Goal: Information Seeking & Learning: Check status

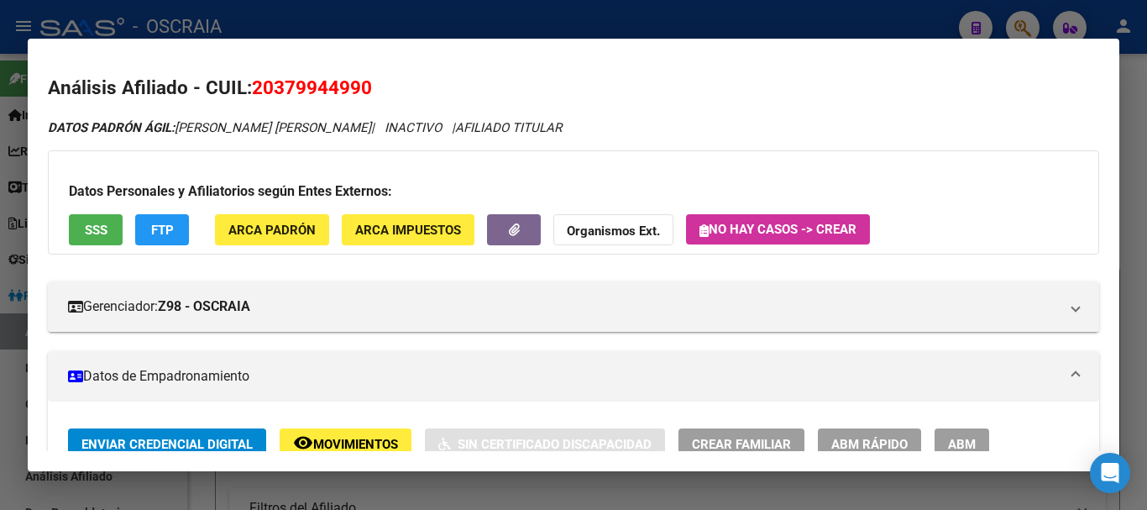
click at [860, 24] on div at bounding box center [573, 255] width 1147 height 510
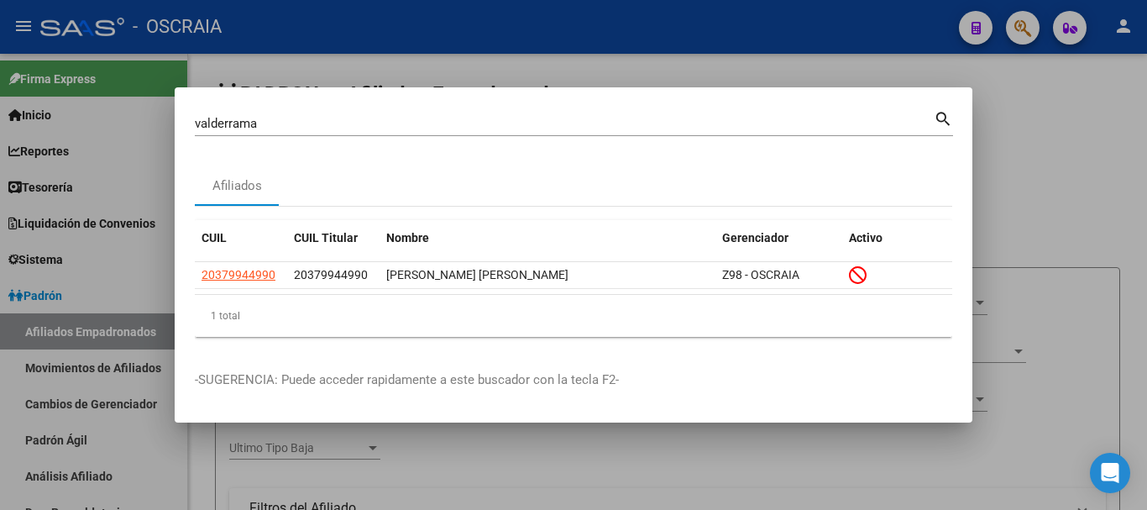
click at [1015, 32] on div at bounding box center [573, 255] width 1147 height 510
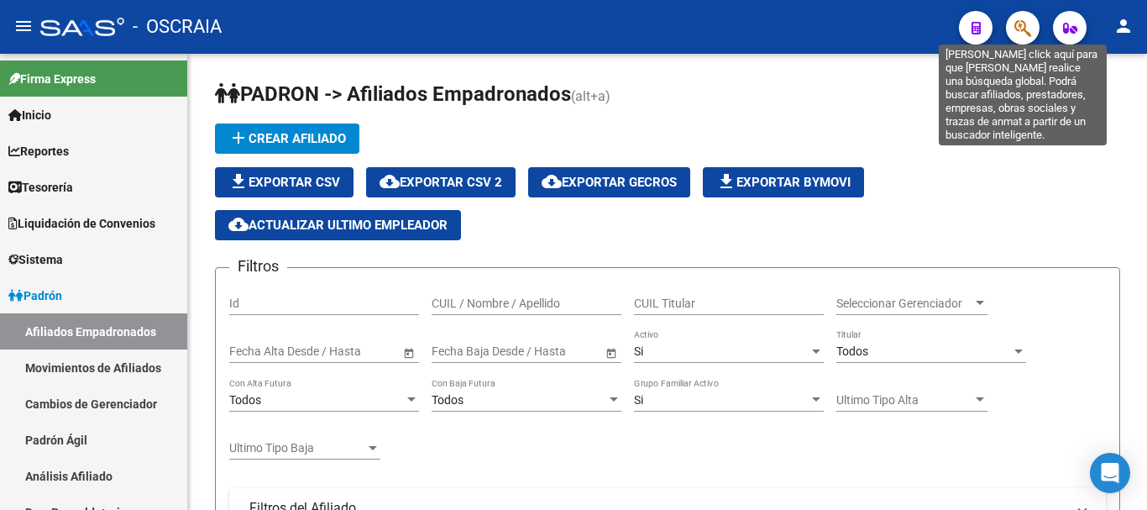
click at [1021, 24] on icon "button" at bounding box center [1022, 27] width 17 height 19
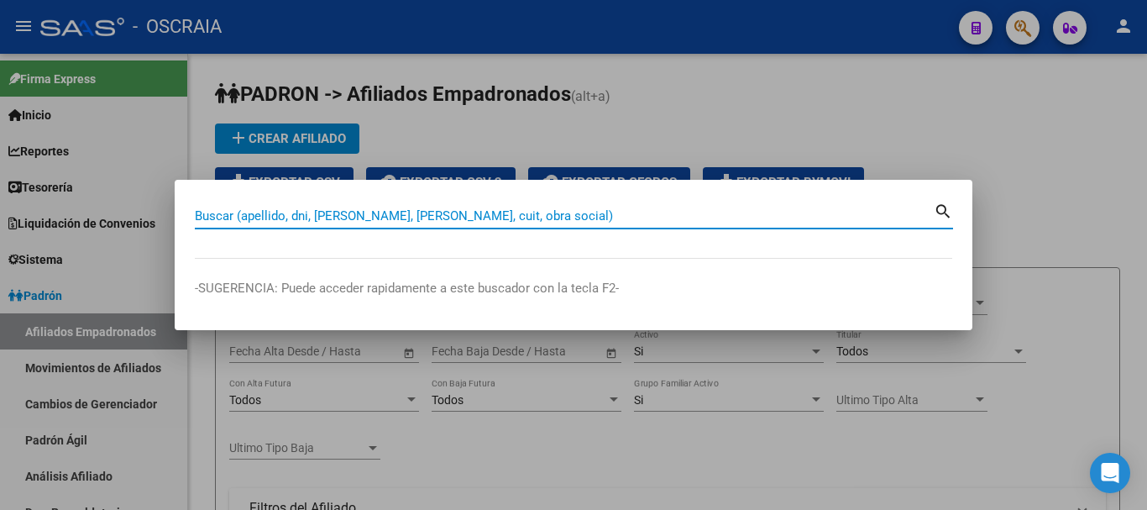
paste input "27203714896"
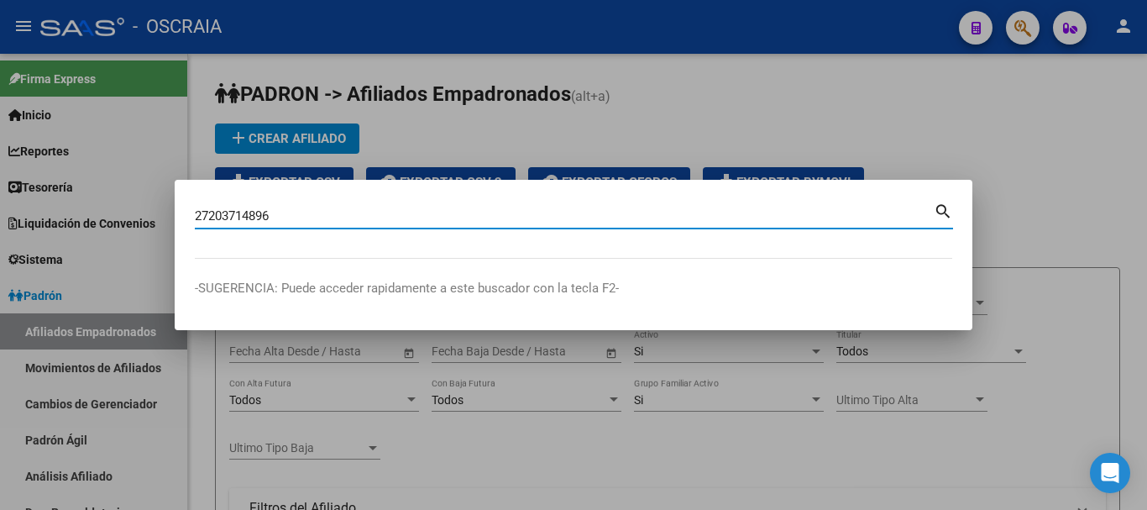
type input "27203714896"
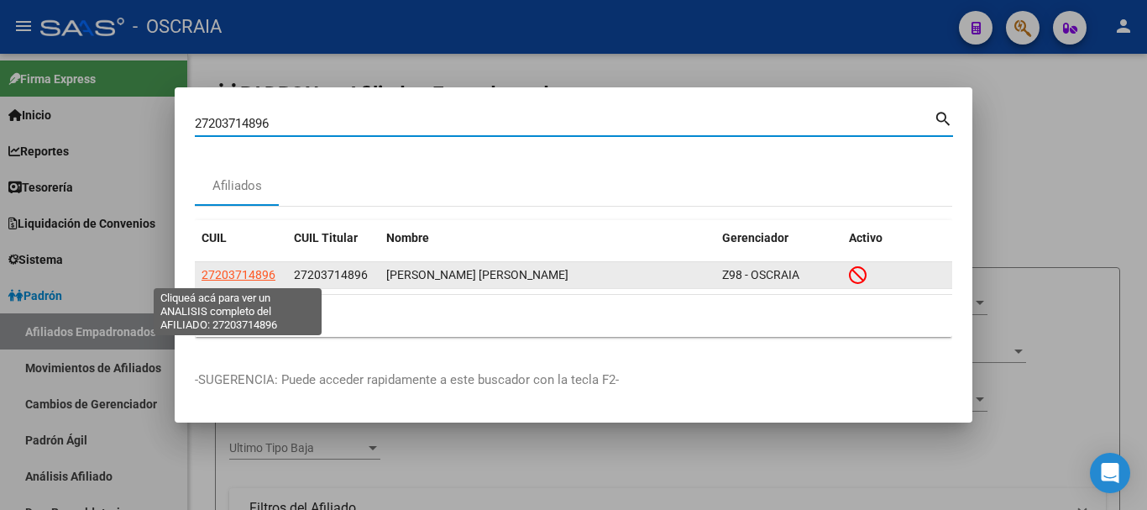
click at [265, 272] on span "27203714896" at bounding box center [238, 274] width 74 height 13
type textarea "27203714896"
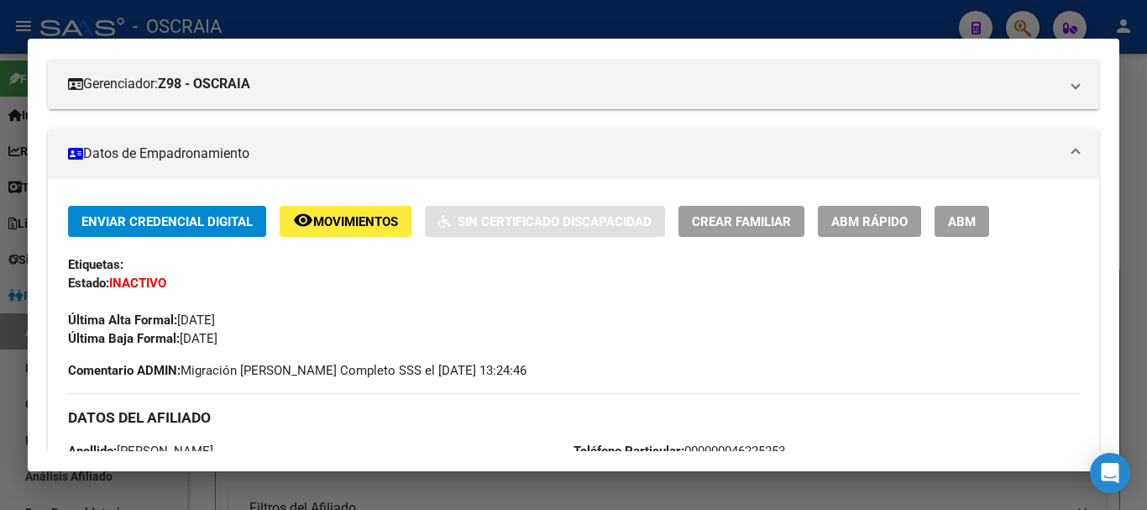
scroll to position [252, 0]
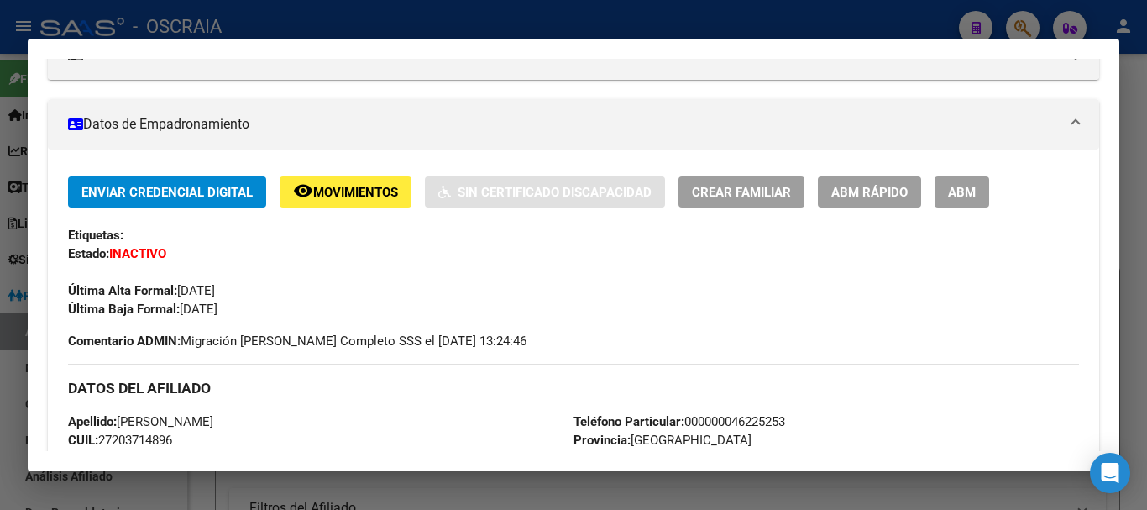
click at [372, 191] on span "Movimientos" at bounding box center [355, 192] width 85 height 15
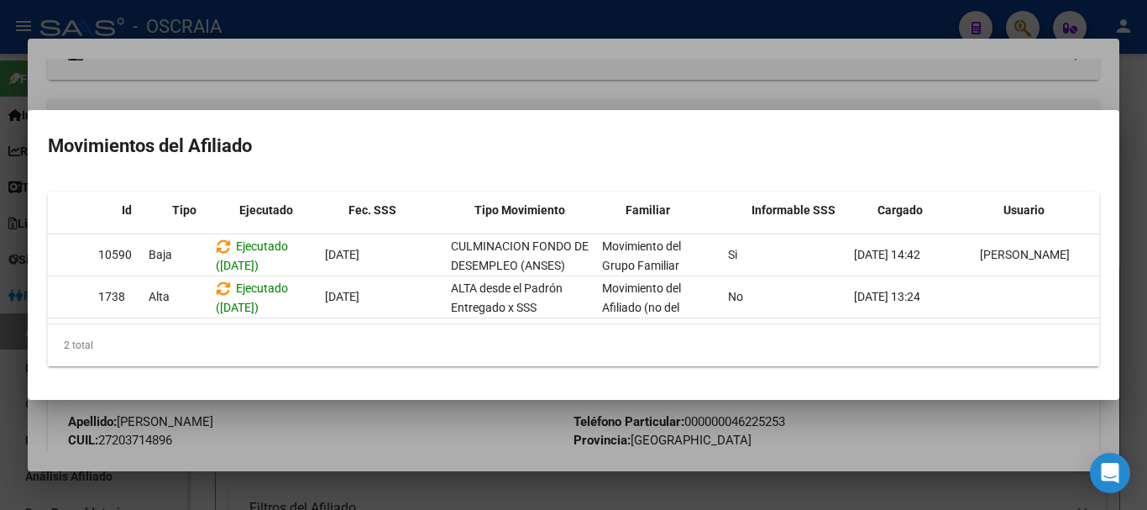
scroll to position [0, 0]
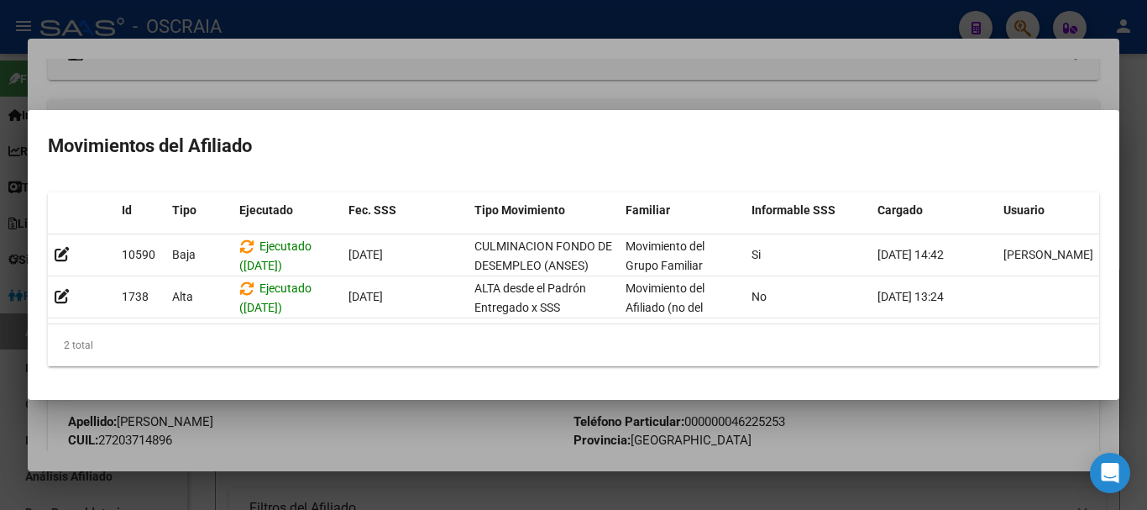
click at [468, 423] on div at bounding box center [573, 255] width 1147 height 510
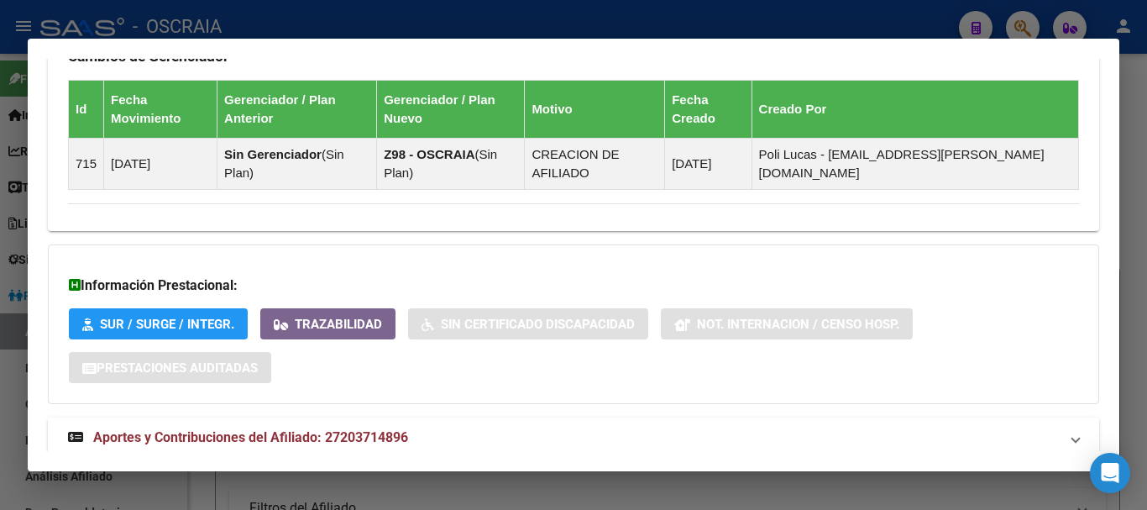
scroll to position [1136, 0]
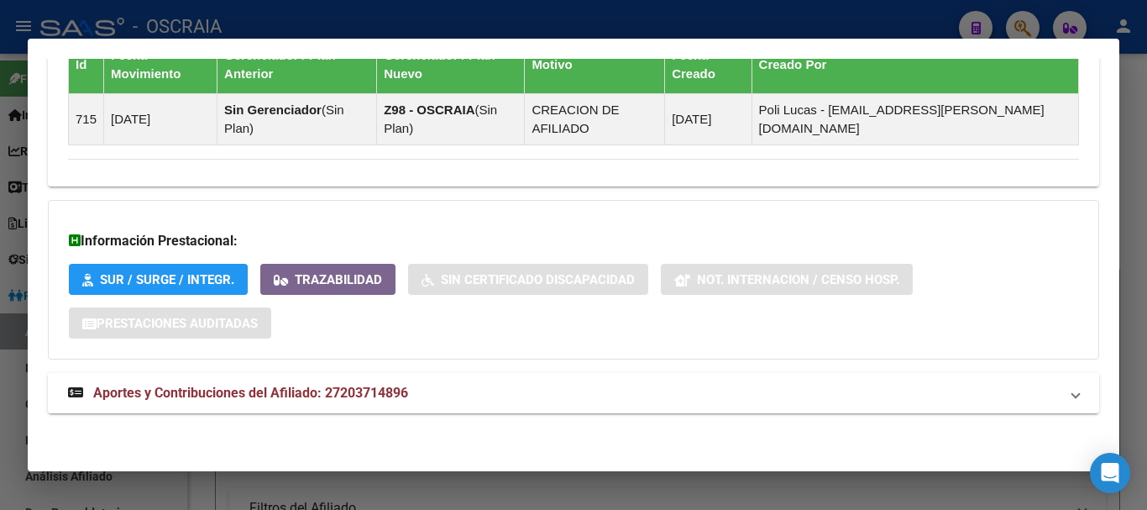
click at [325, 390] on span "Aportes y Contribuciones del Afiliado: 27203714896" at bounding box center [250, 392] width 315 height 16
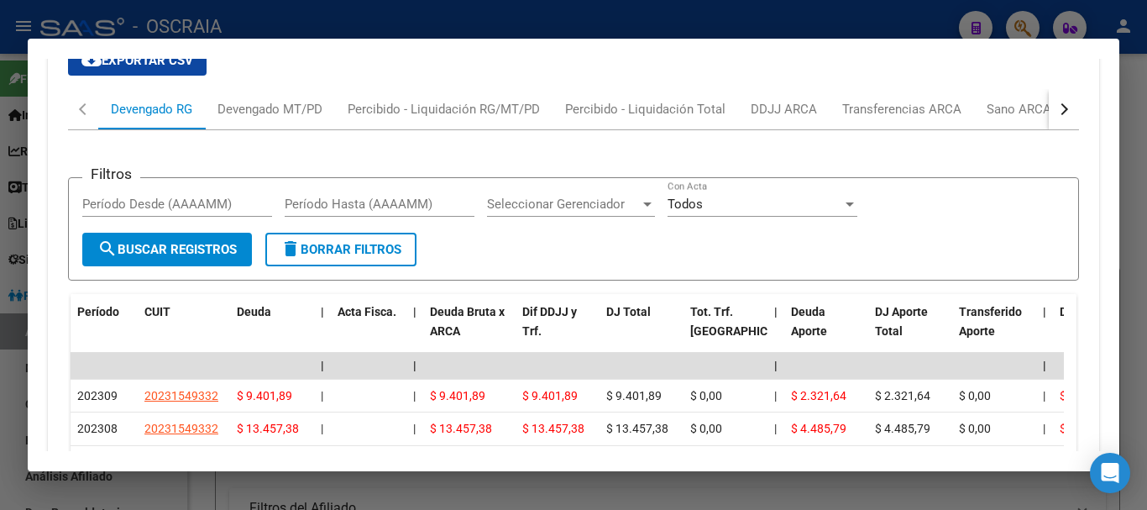
scroll to position [1546, 0]
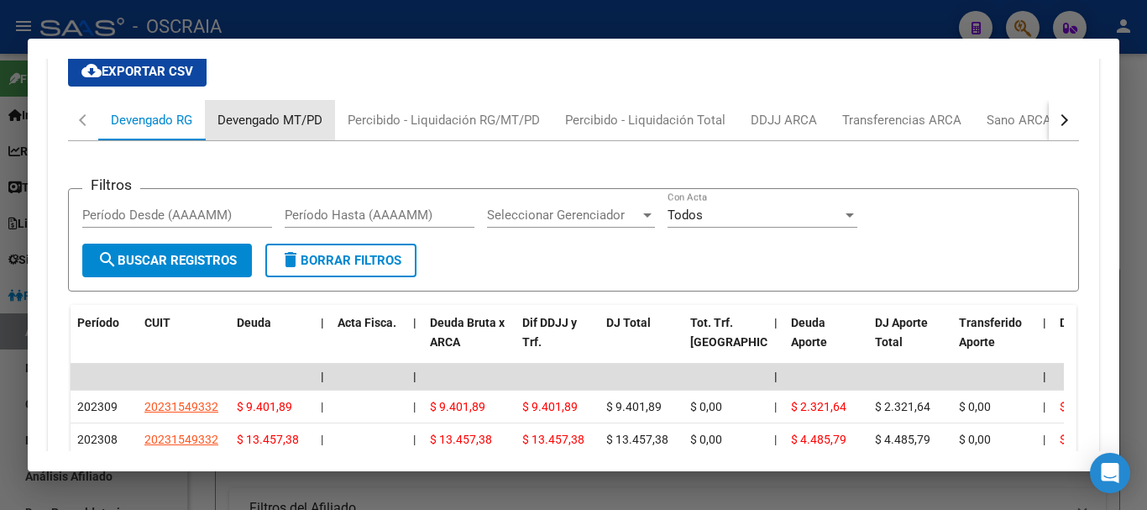
click at [246, 112] on div "Devengado MT/PD" at bounding box center [269, 120] width 105 height 18
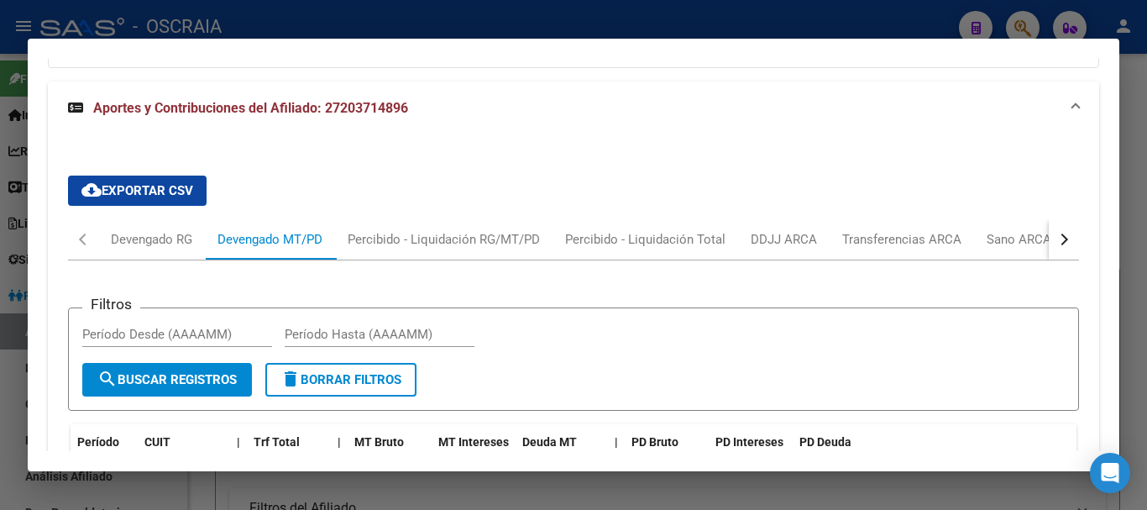
scroll to position [1425, 0]
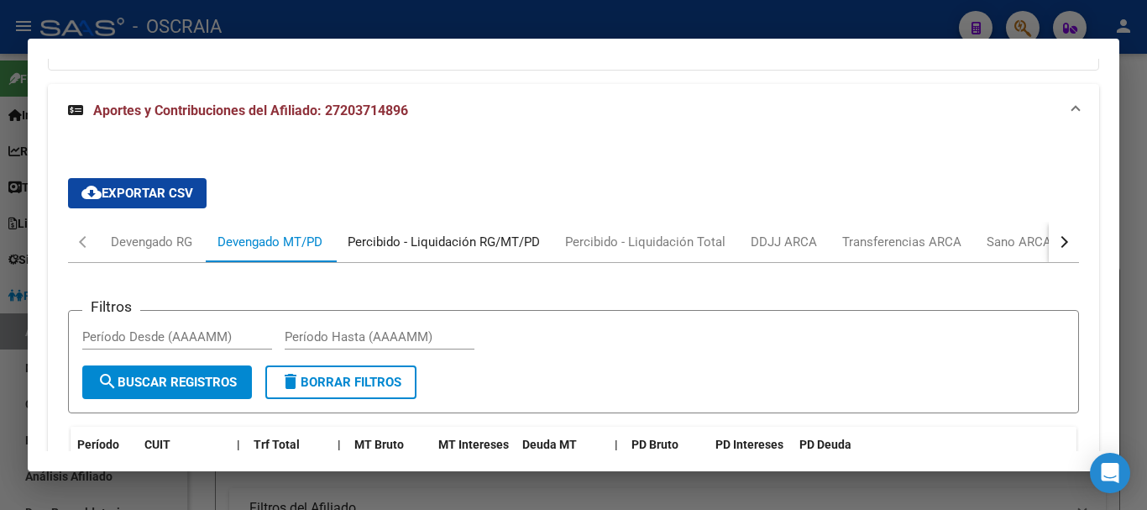
click at [391, 248] on div "Percibido - Liquidación RG/MT/PD" at bounding box center [444, 242] width 192 height 18
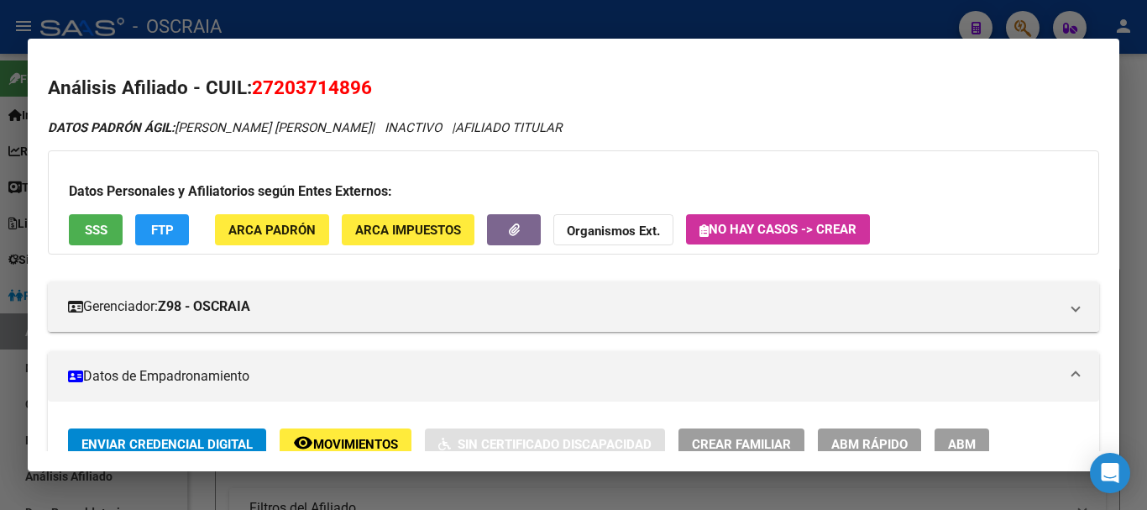
scroll to position [84, 0]
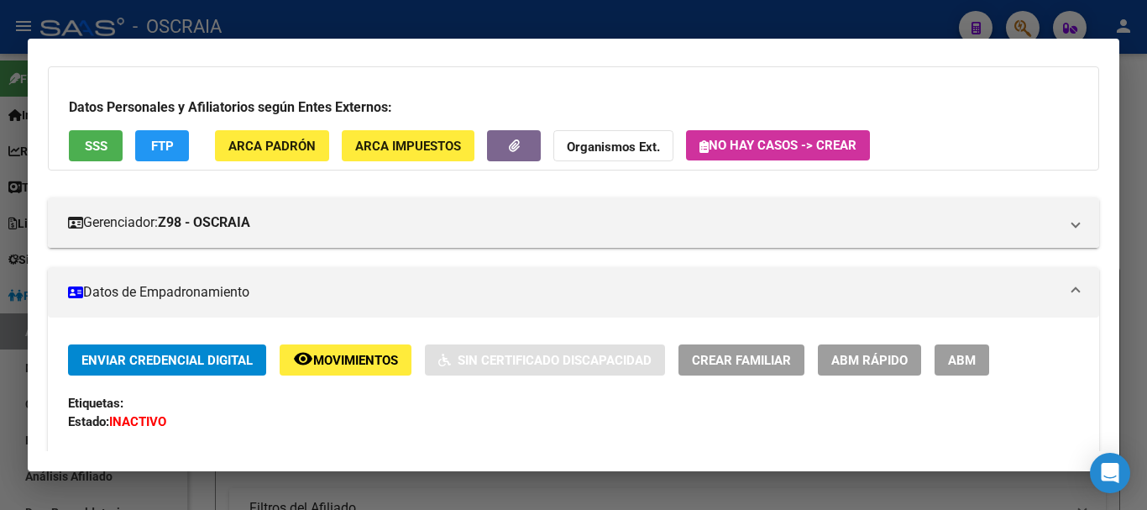
click at [356, 354] on span "Movimientos" at bounding box center [355, 360] width 85 height 15
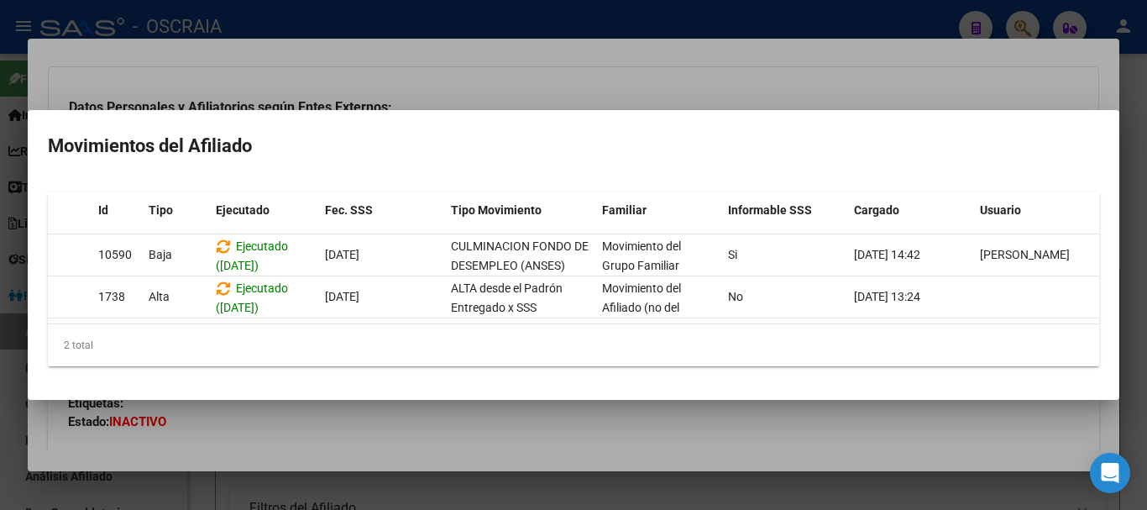
scroll to position [0, 0]
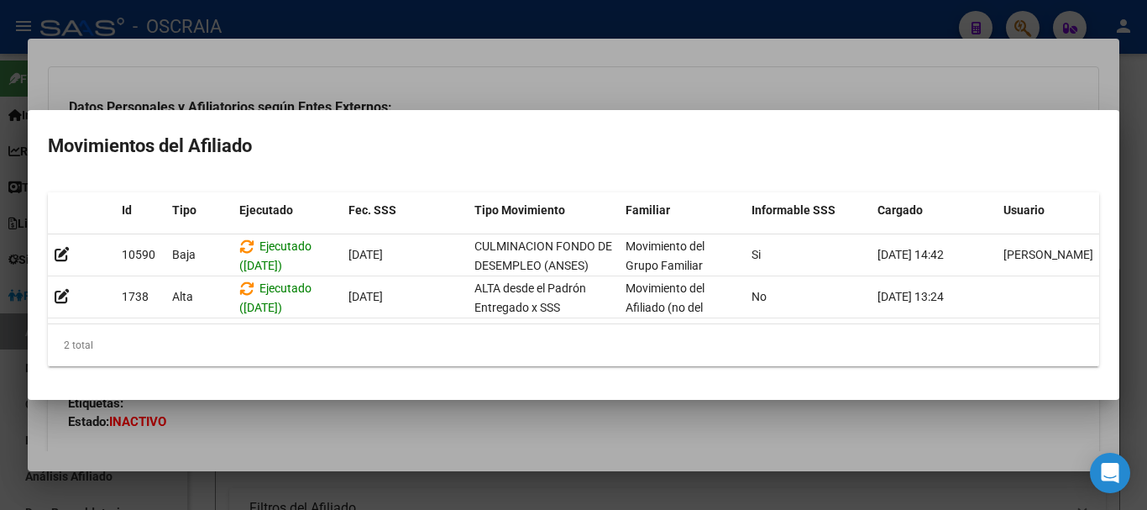
click at [1090, 77] on div at bounding box center [573, 255] width 1147 height 510
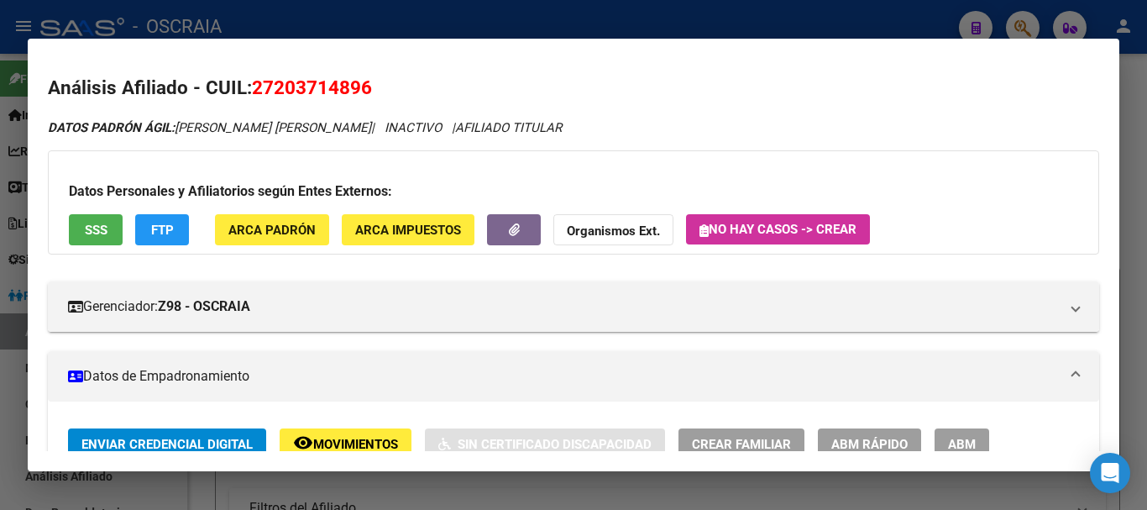
click at [1135, 225] on div at bounding box center [573, 255] width 1147 height 510
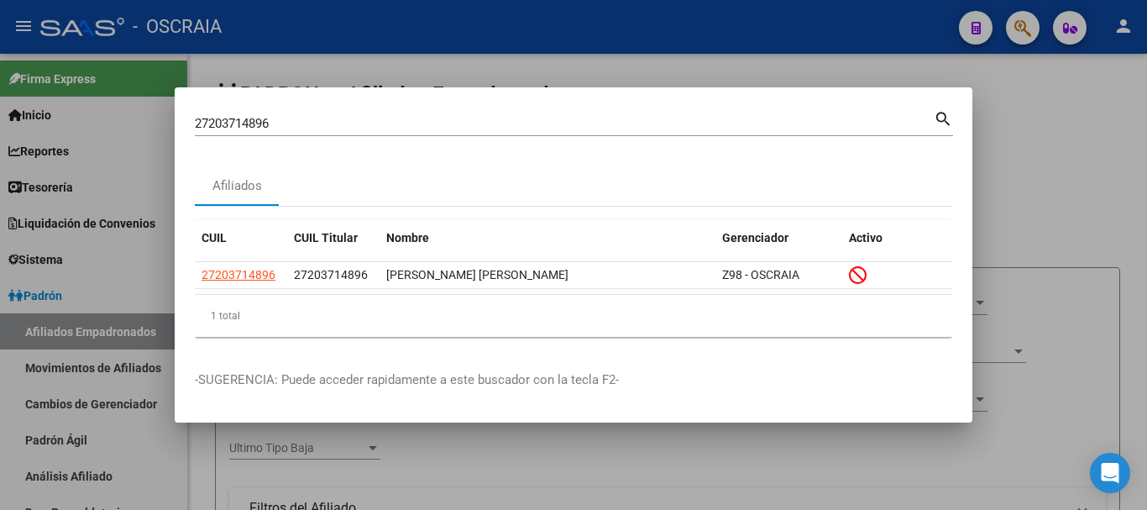
click at [290, 126] on input "27203714896" at bounding box center [564, 123] width 739 height 15
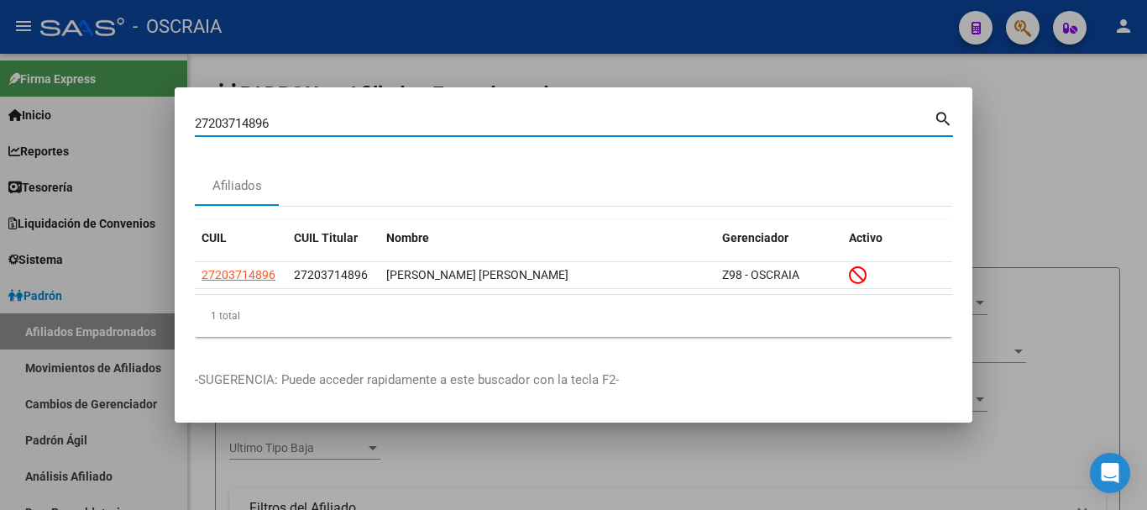
click at [290, 126] on input "27203714896" at bounding box center [564, 123] width 739 height 15
paste input "3389970654"
type input "23389970654"
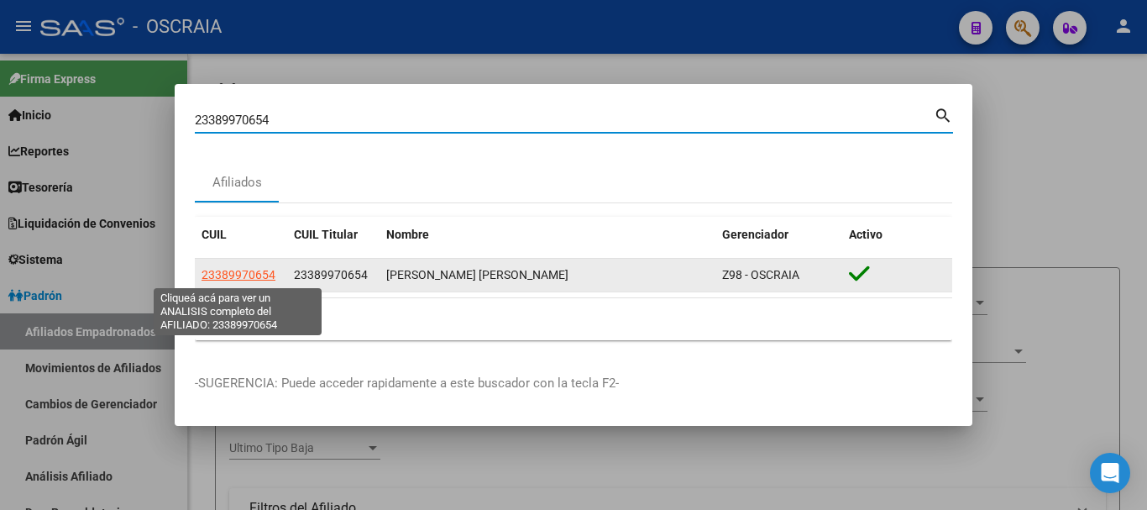
click at [238, 274] on span "23389970654" at bounding box center [238, 274] width 74 height 13
type textarea "23389970654"
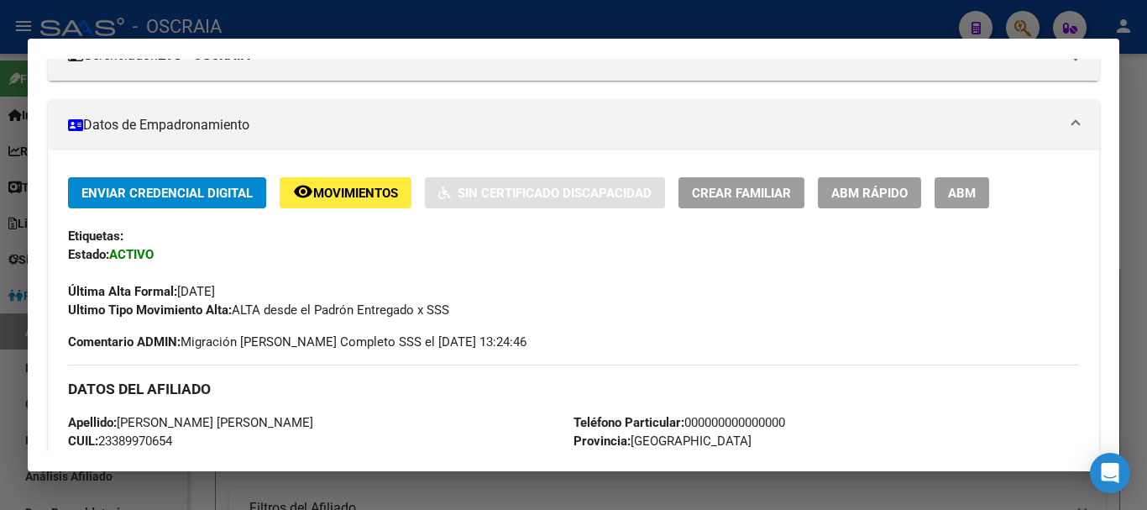
scroll to position [336, 0]
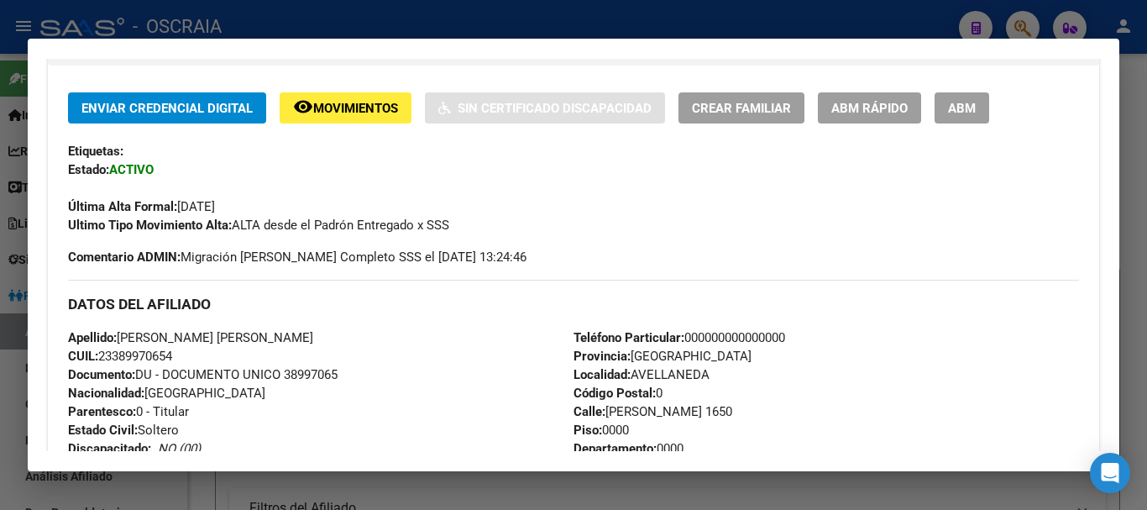
click at [348, 109] on span "Movimientos" at bounding box center [355, 108] width 85 height 15
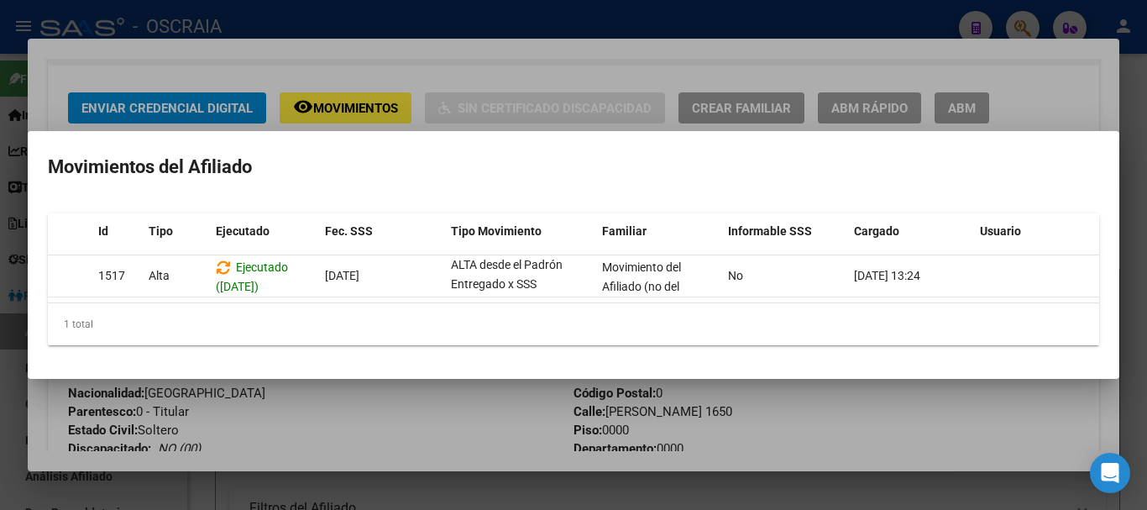
scroll to position [0, 0]
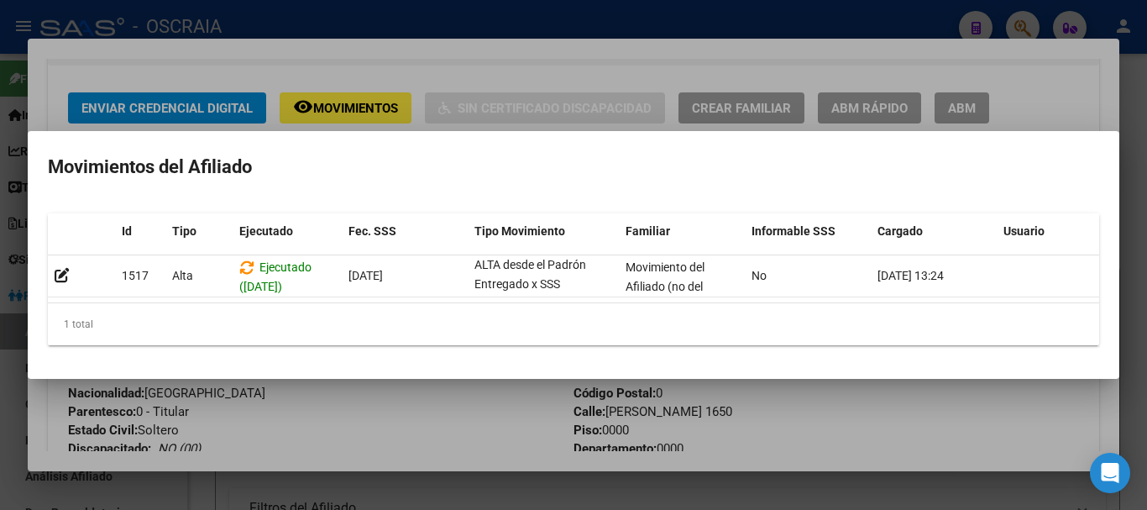
click at [590, 423] on div at bounding box center [573, 255] width 1147 height 510
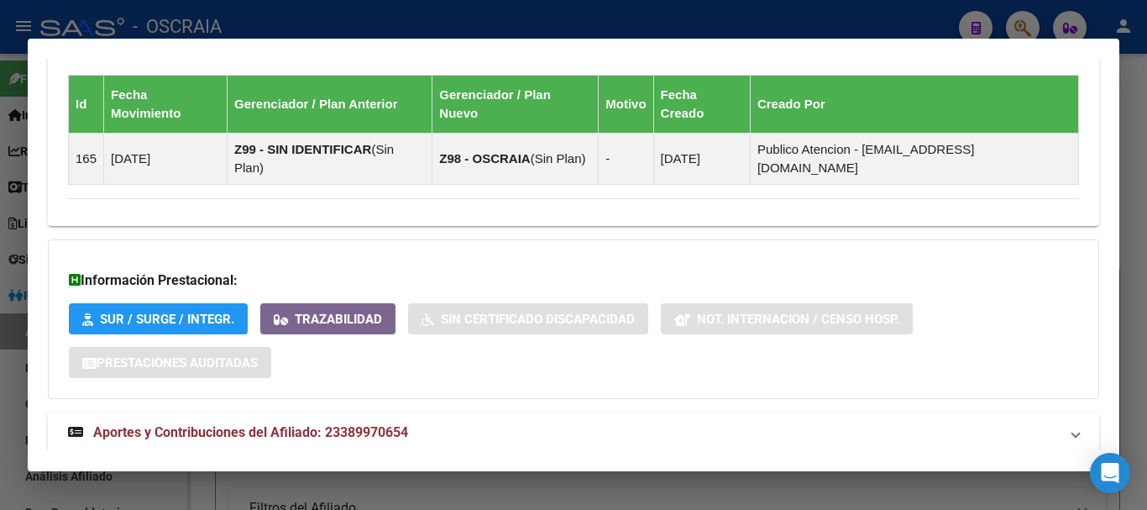
scroll to position [1088, 0]
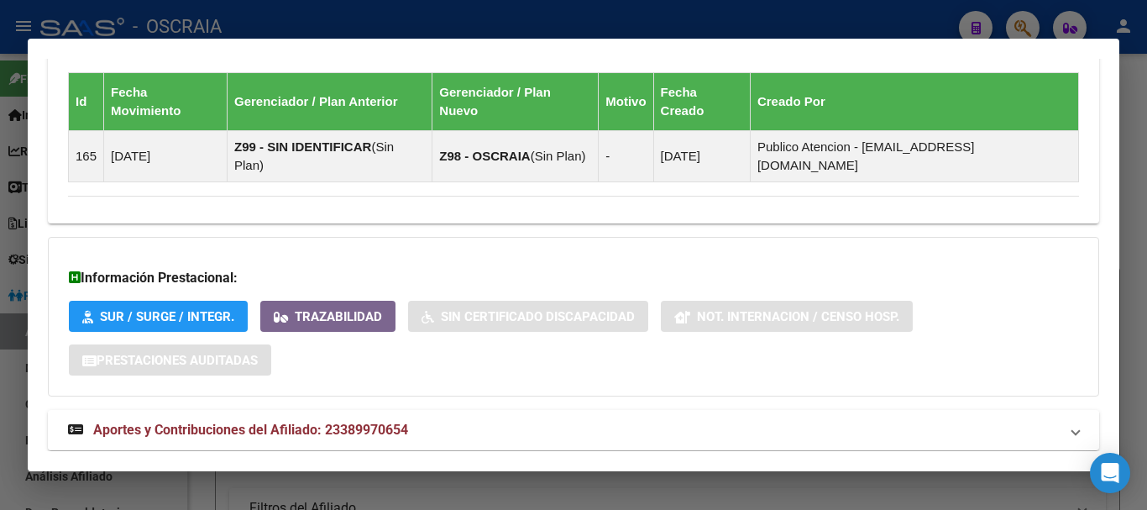
click at [356, 421] on span "Aportes y Contribuciones del Afiliado: 23389970654" at bounding box center [250, 429] width 315 height 16
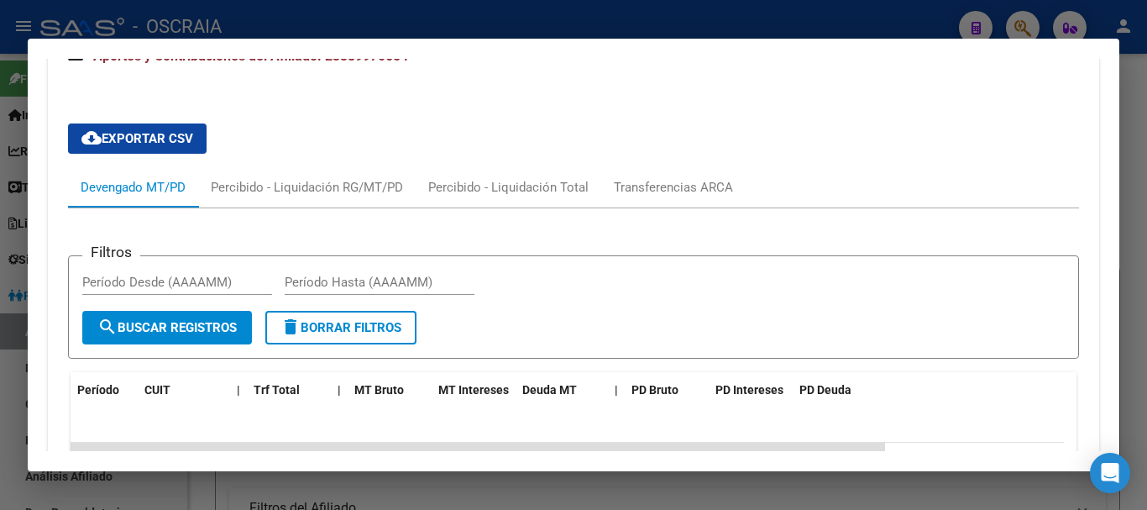
scroll to position [1438, 0]
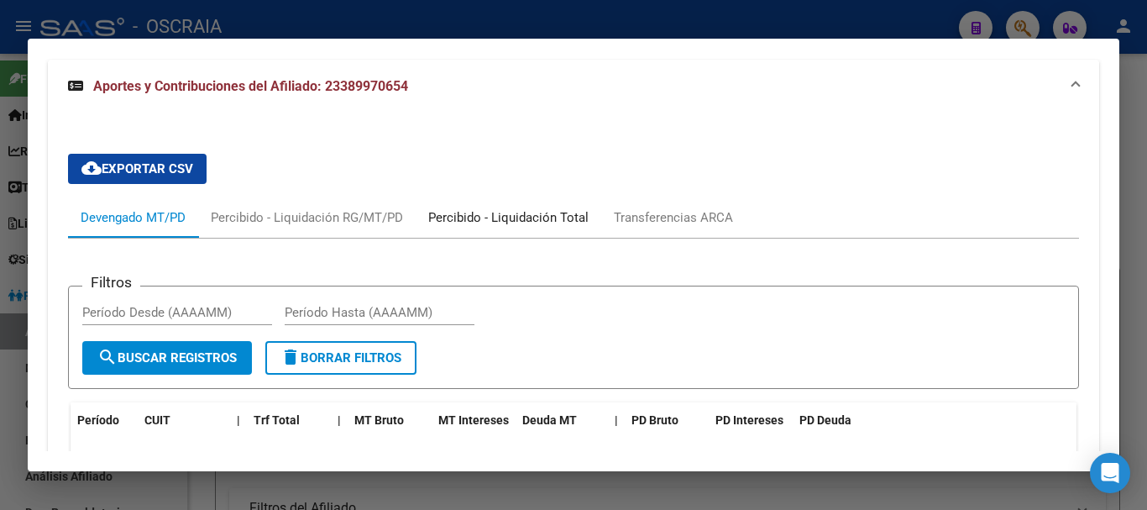
click at [562, 208] on div "Percibido - Liquidación Total" at bounding box center [508, 217] width 160 height 18
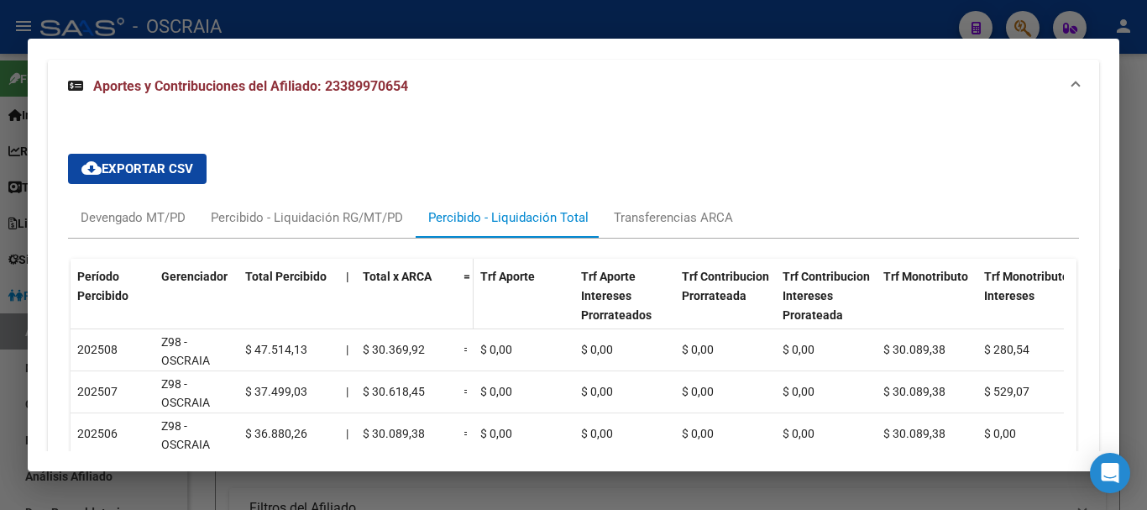
scroll to position [1354, 0]
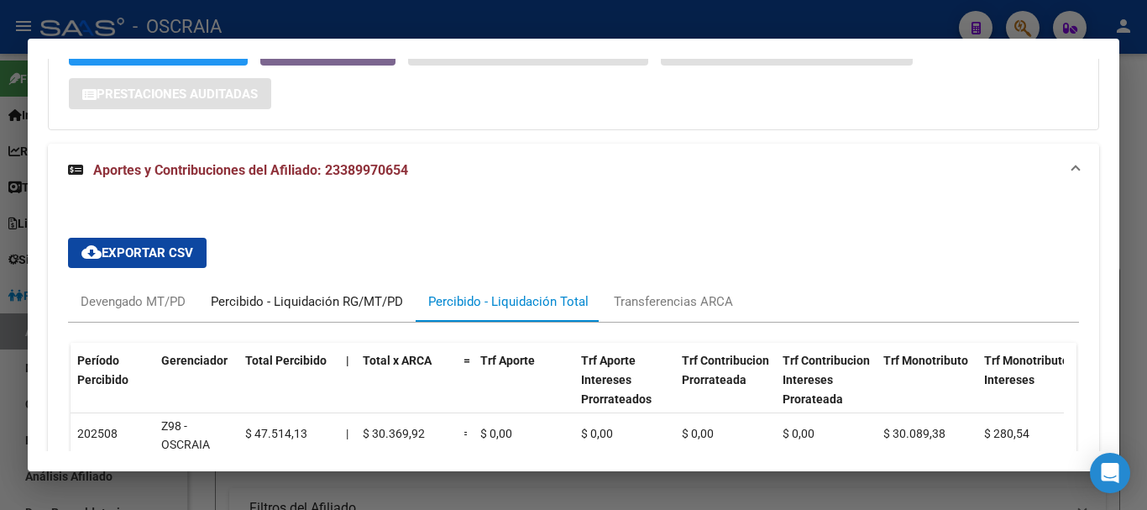
click at [331, 292] on div "Percibido - Liquidación RG/MT/PD" at bounding box center [307, 301] width 192 height 18
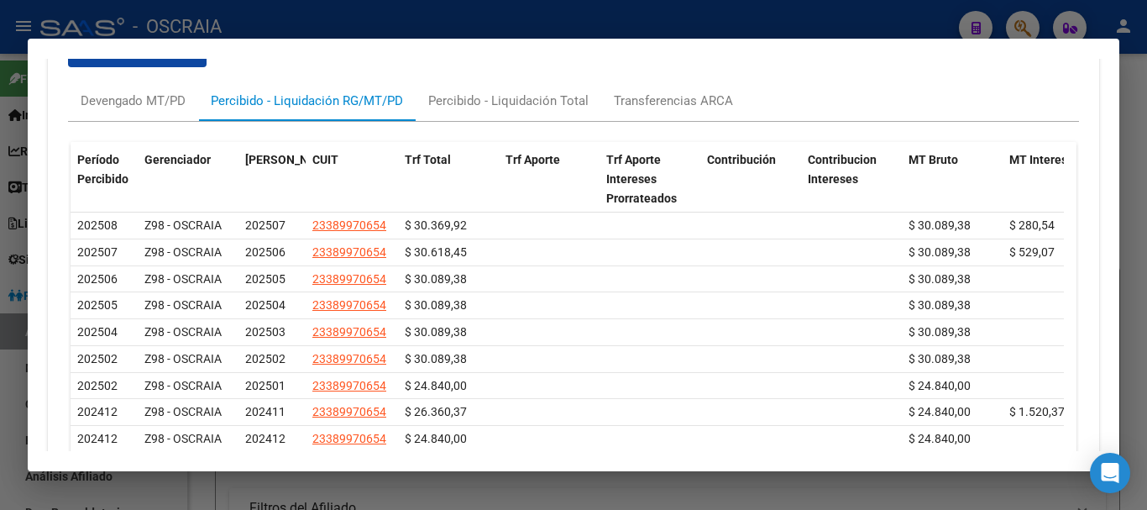
scroll to position [1516, 0]
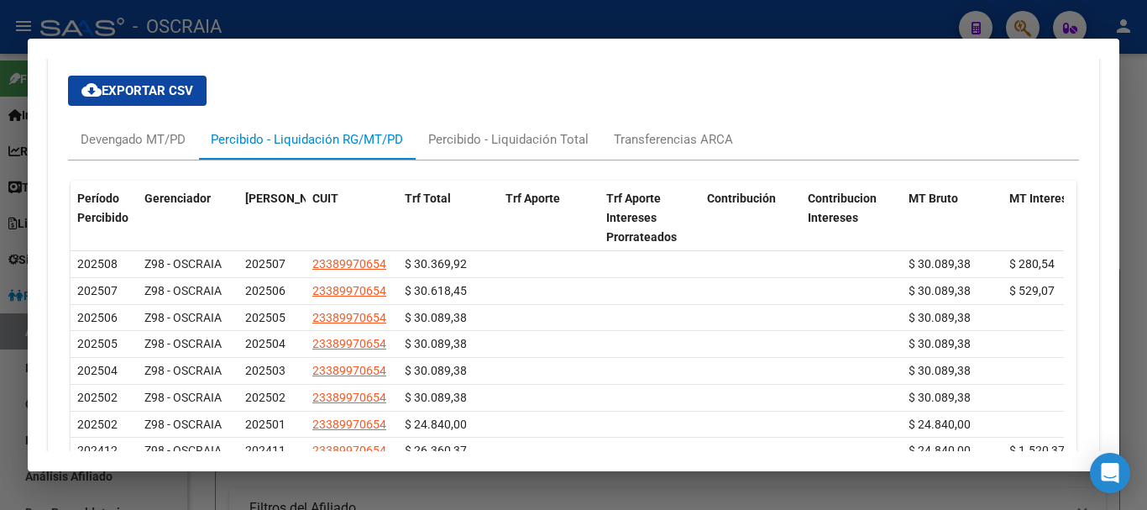
click at [12, 356] on div at bounding box center [573, 255] width 1147 height 510
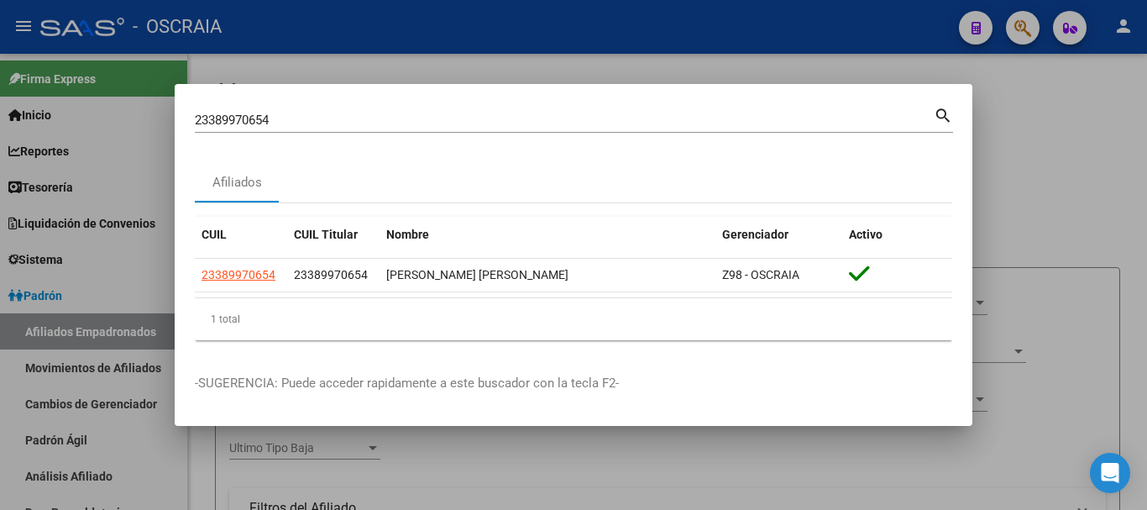
click at [1100, 273] on div at bounding box center [573, 255] width 1147 height 510
